Goal: Task Accomplishment & Management: Complete application form

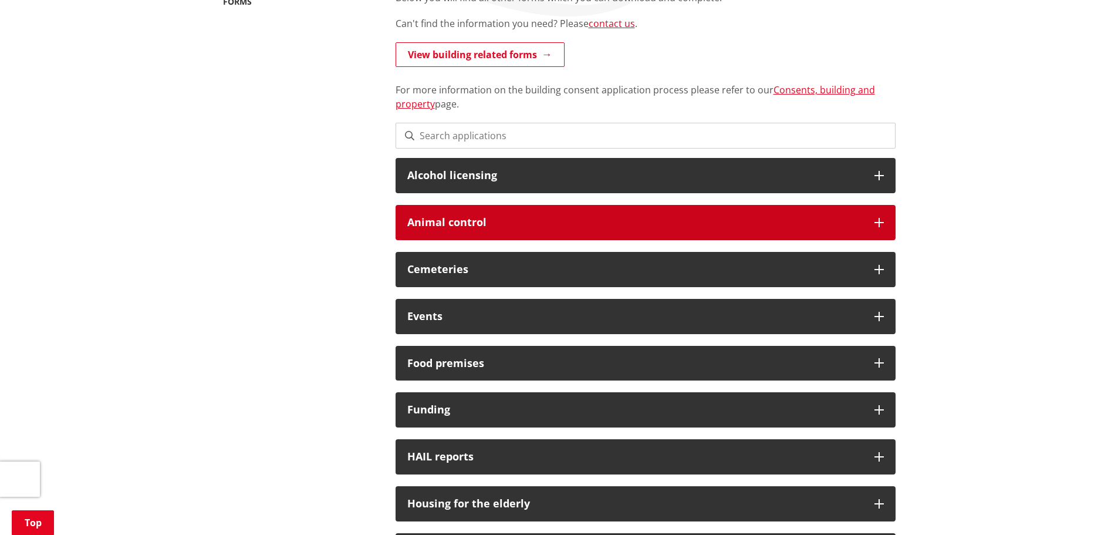
scroll to position [249, 0]
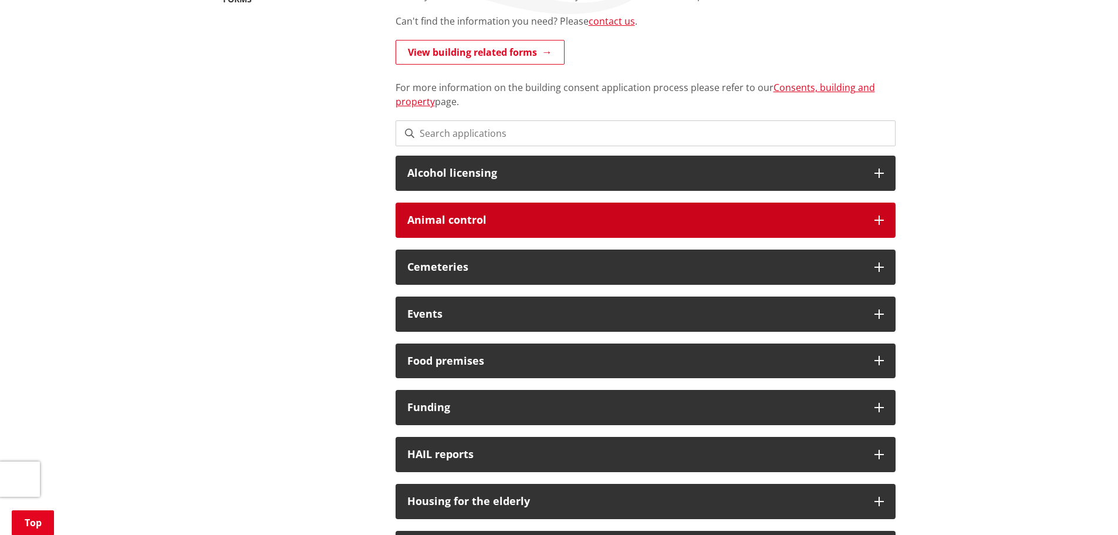
click at [610, 214] on h3 "Animal control" at bounding box center [634, 220] width 455 height 12
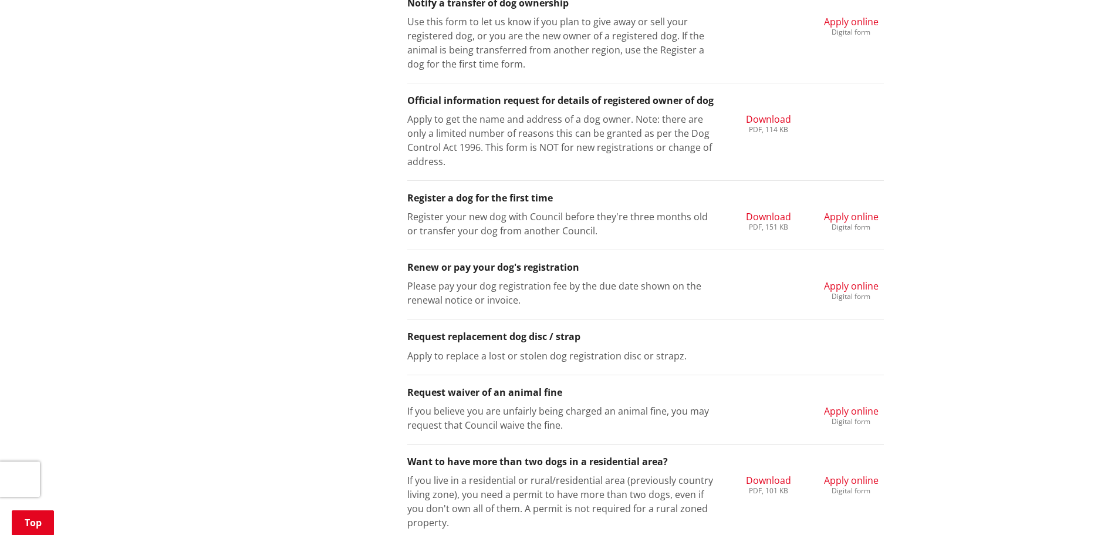
scroll to position [803, 0]
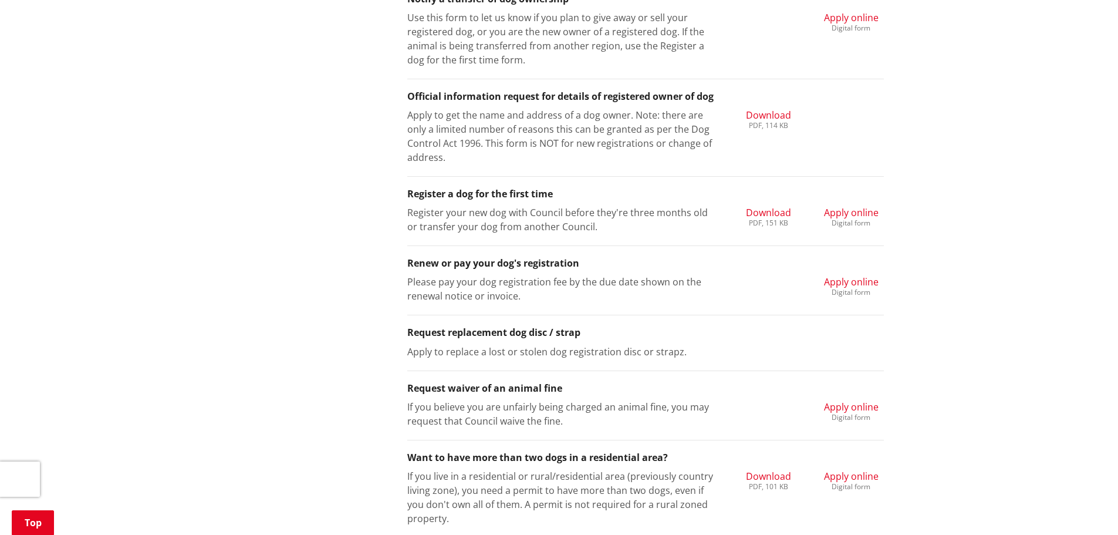
click at [759, 211] on span "Download" at bounding box center [768, 212] width 45 height 13
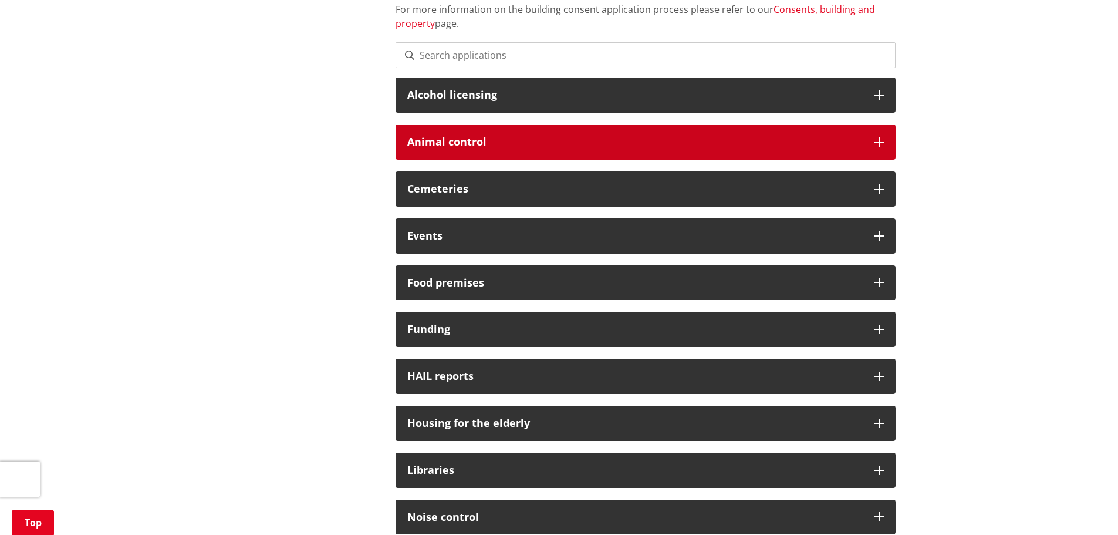
scroll to position [330, 0]
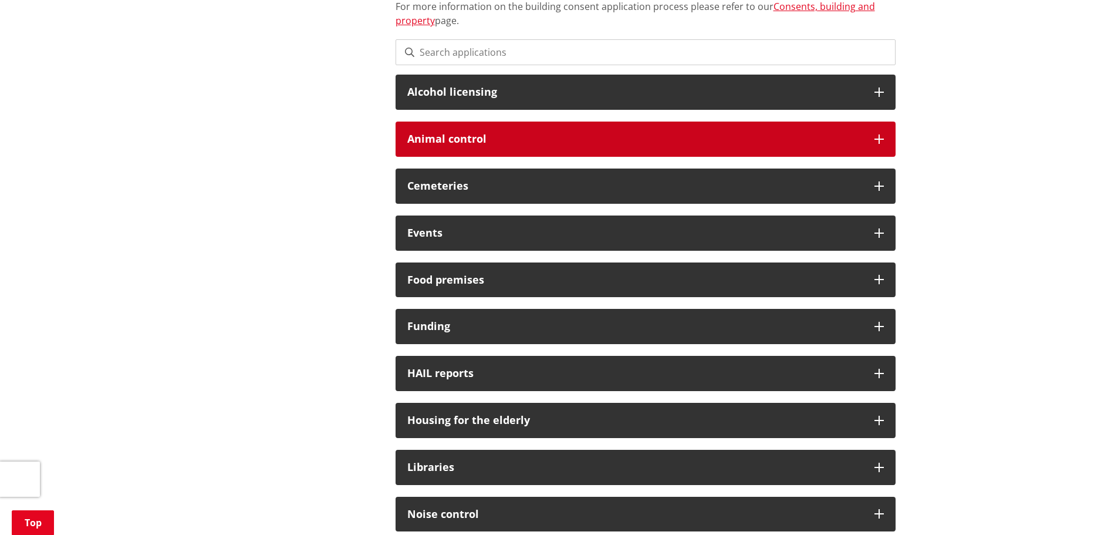
click at [469, 144] on h3 "Animal control" at bounding box center [634, 139] width 455 height 12
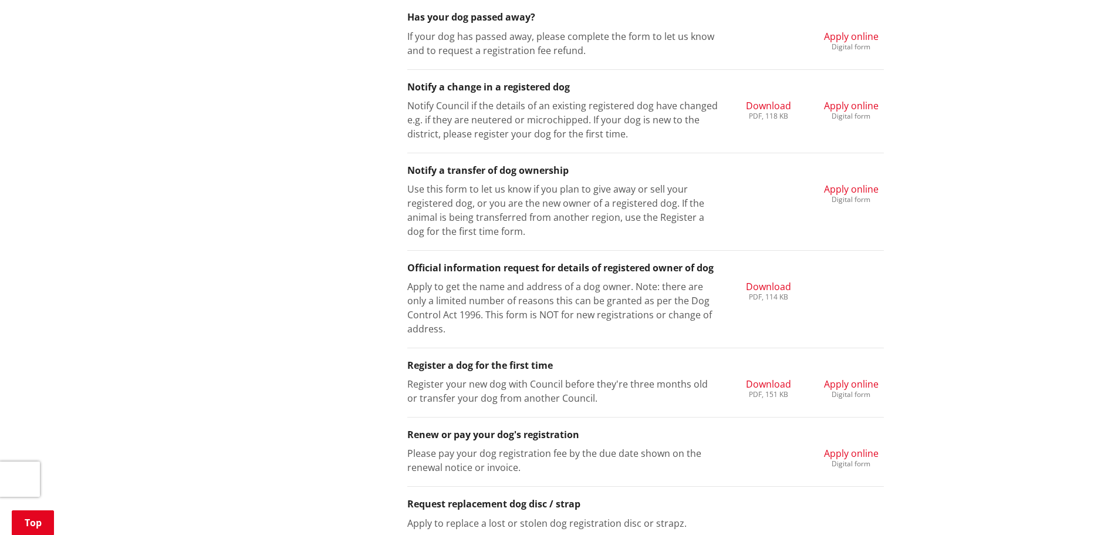
scroll to position [637, 0]
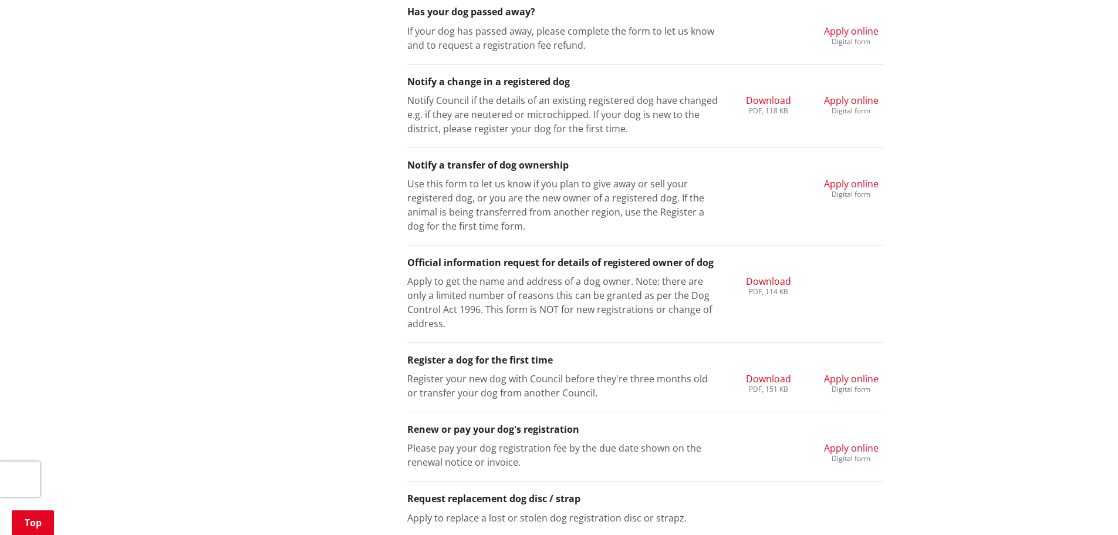
click at [509, 166] on h3 "Notify a transfer of dog ownership" at bounding box center [645, 165] width 477 height 11
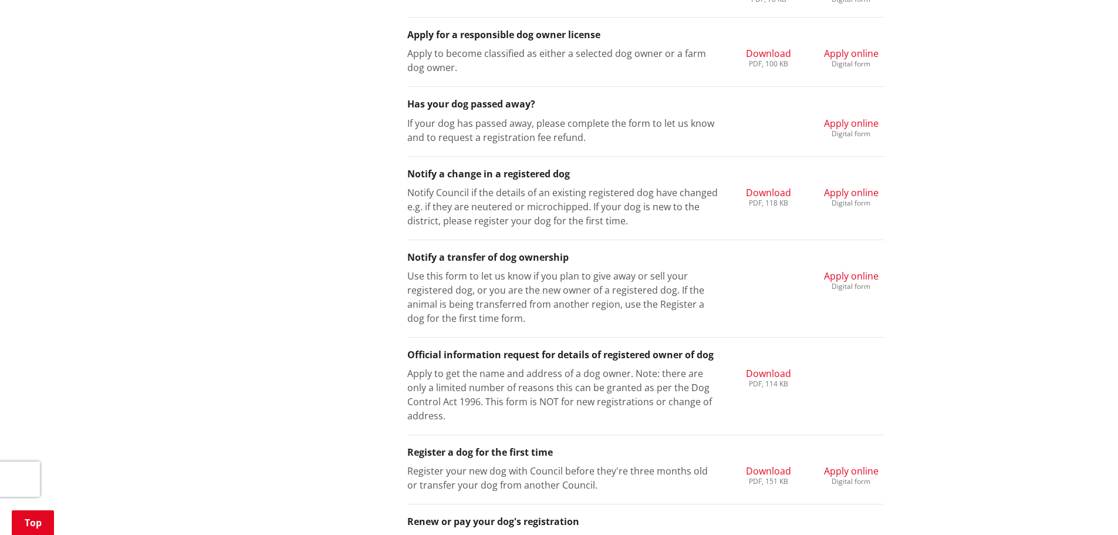
scroll to position [483, 0]
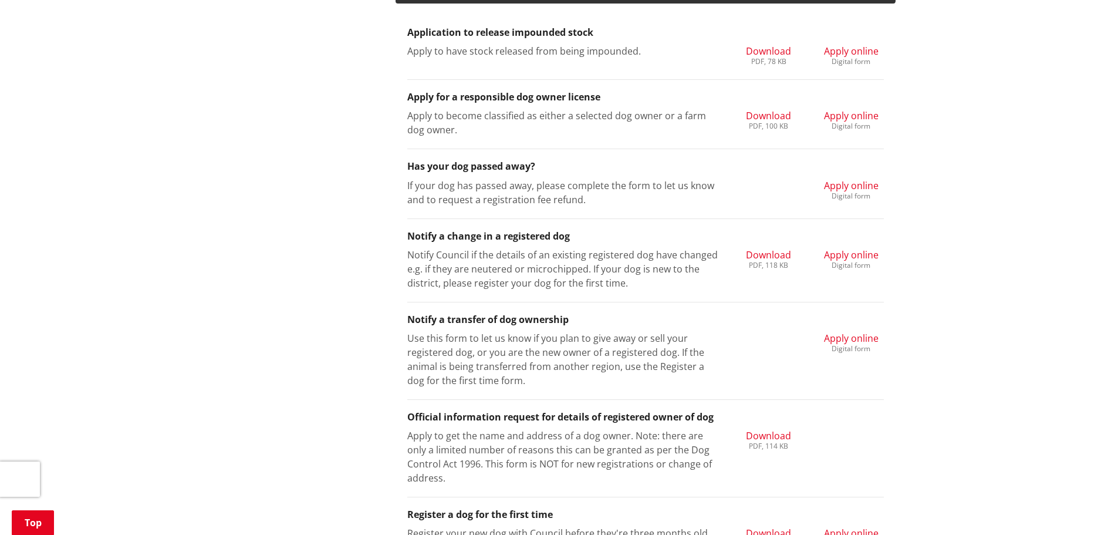
click at [858, 341] on span "Apply online" at bounding box center [851, 338] width 55 height 13
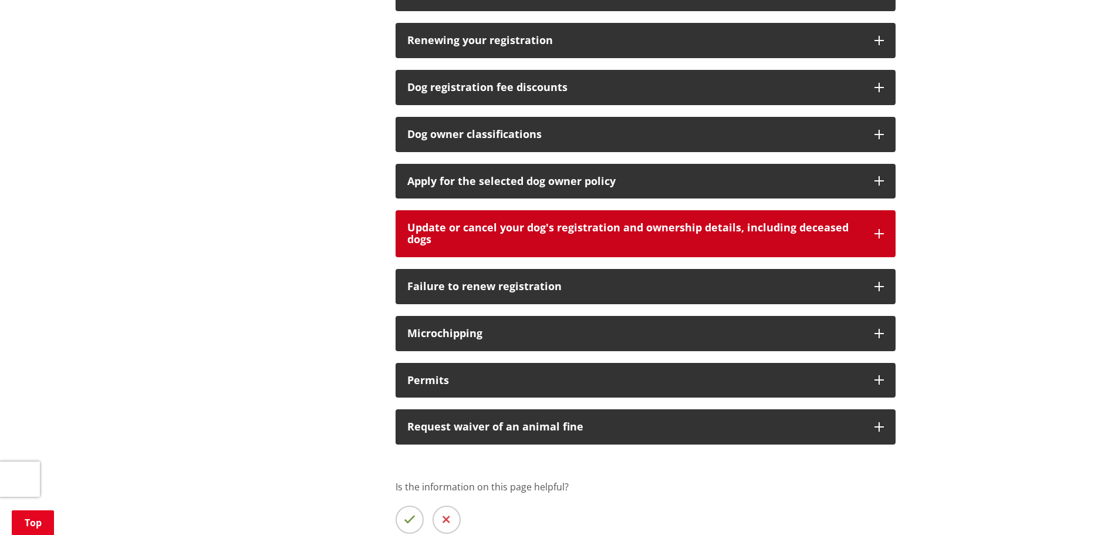
scroll to position [824, 0]
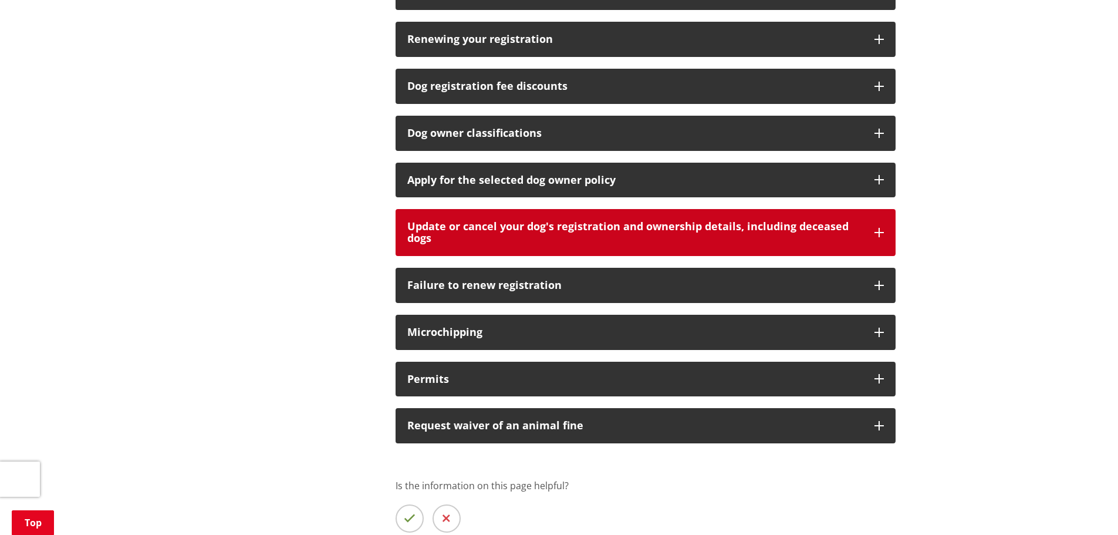
click at [611, 226] on h3 "Update or cancel your dog's registration and ownership details, including decea…" at bounding box center [634, 232] width 455 height 23
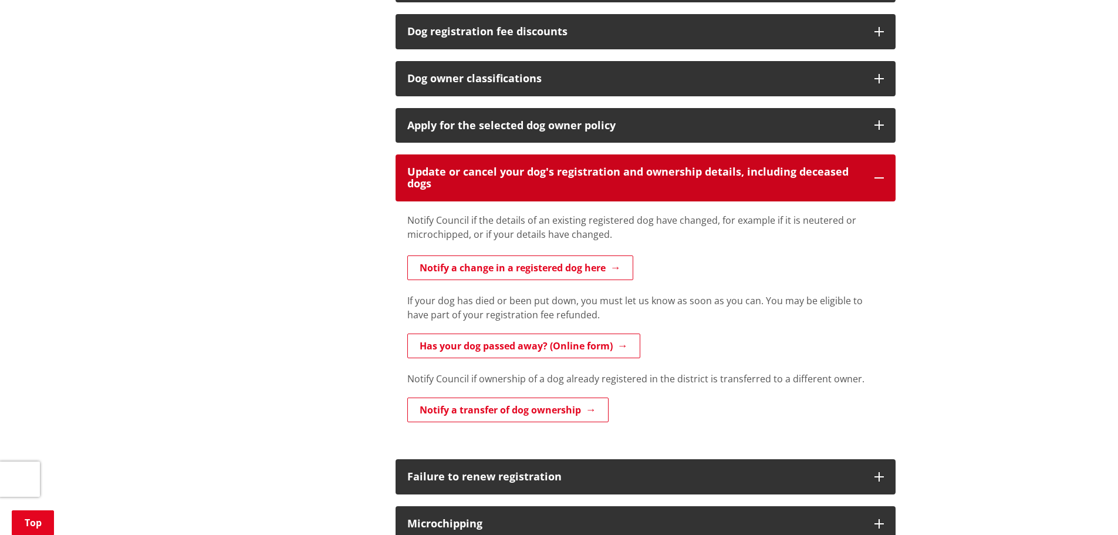
scroll to position [899, 0]
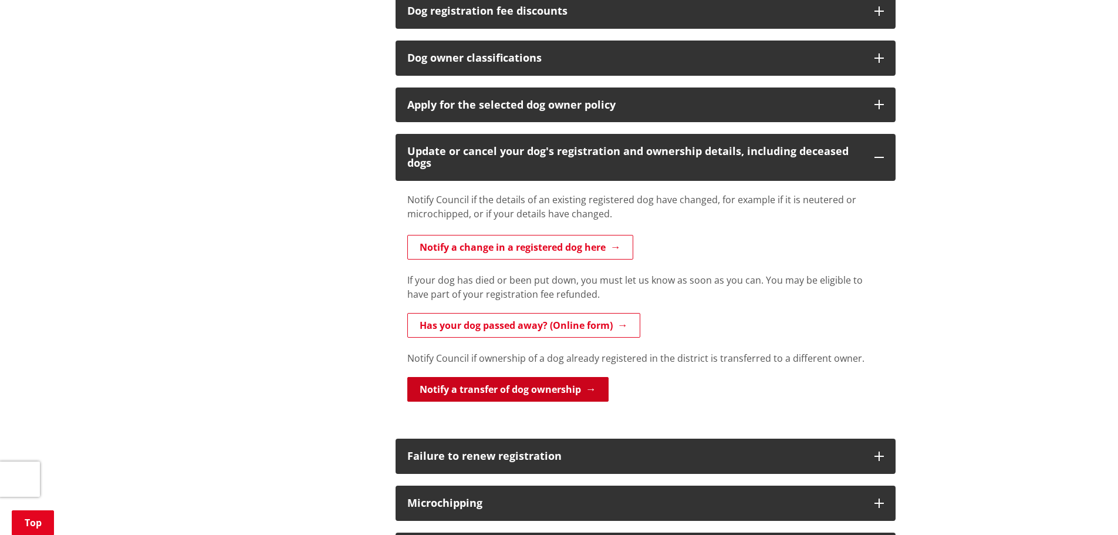
click at [526, 390] on link "Notify a transfer of dog ownership" at bounding box center [507, 389] width 201 height 25
